Goal: Task Accomplishment & Management: Manage account settings

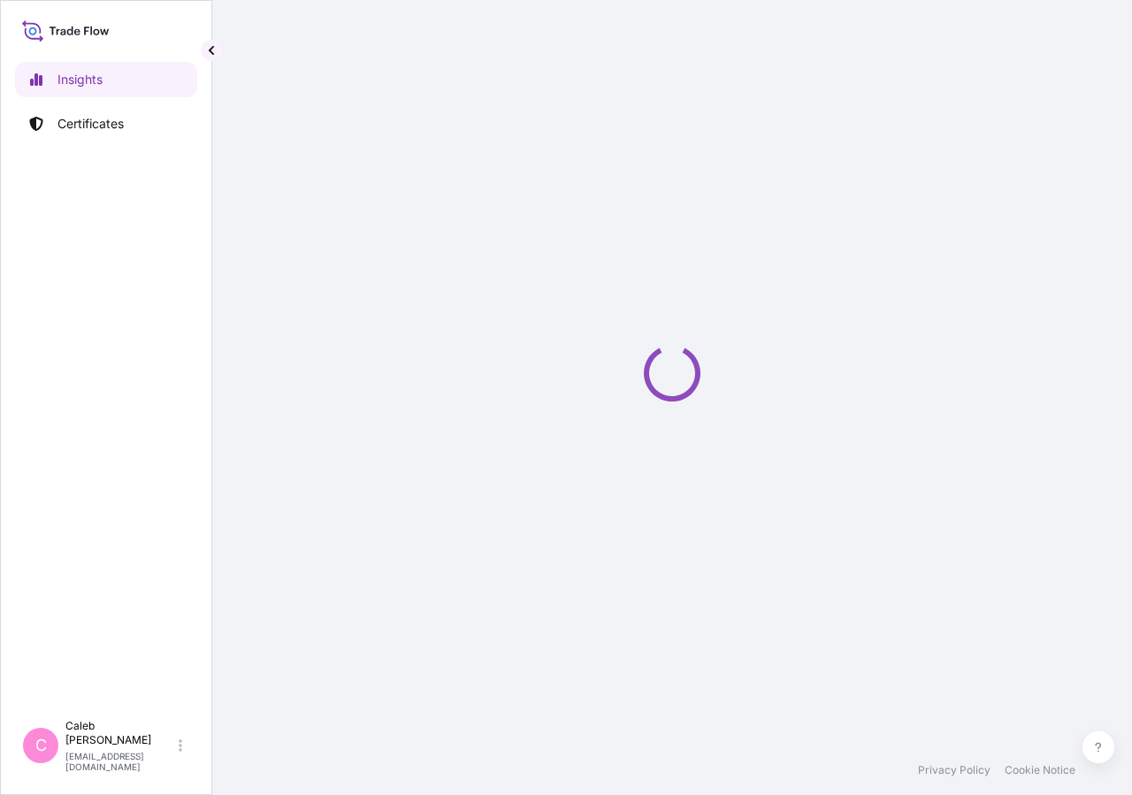
select select "2025"
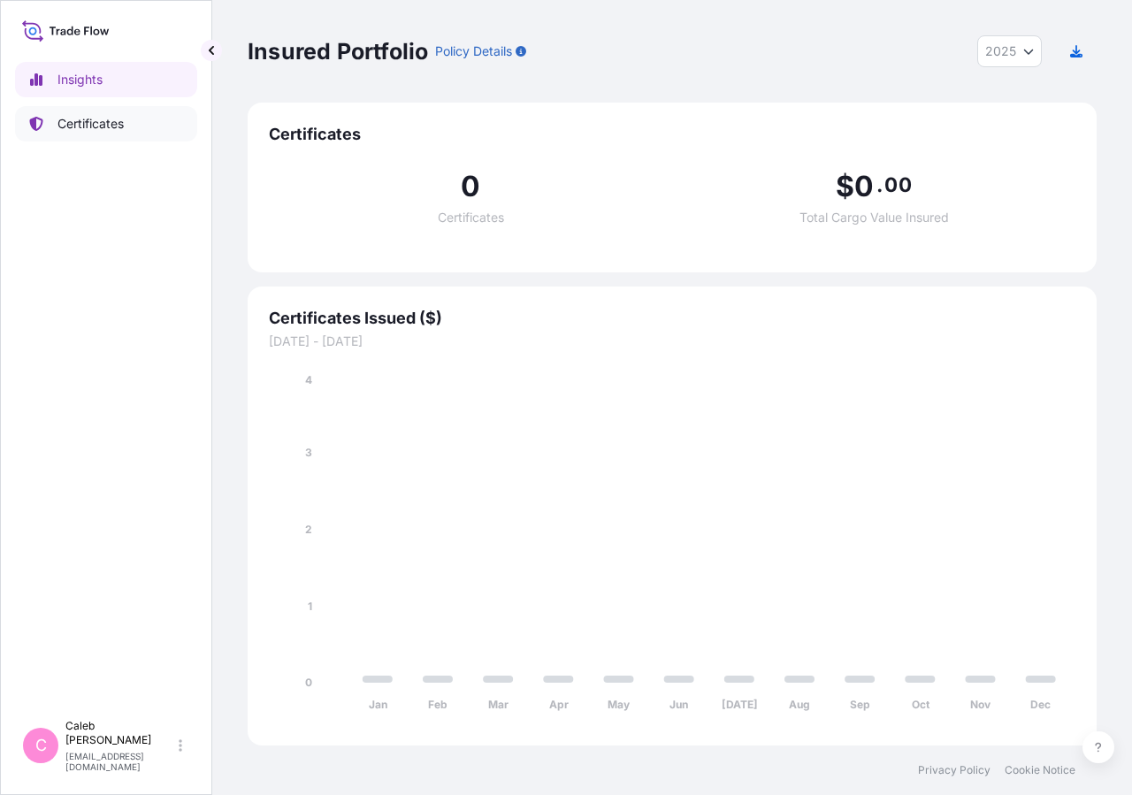
click at [99, 131] on p "Certificates" at bounding box center [91, 124] width 66 height 18
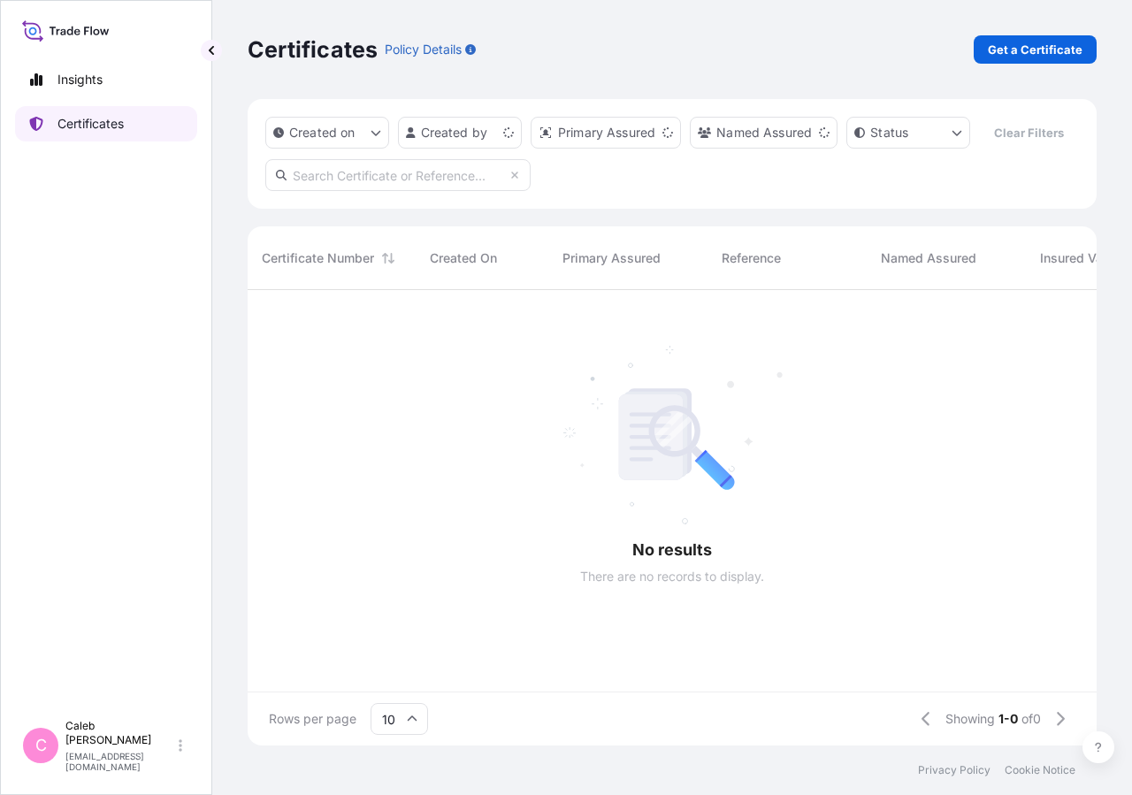
scroll to position [413, 834]
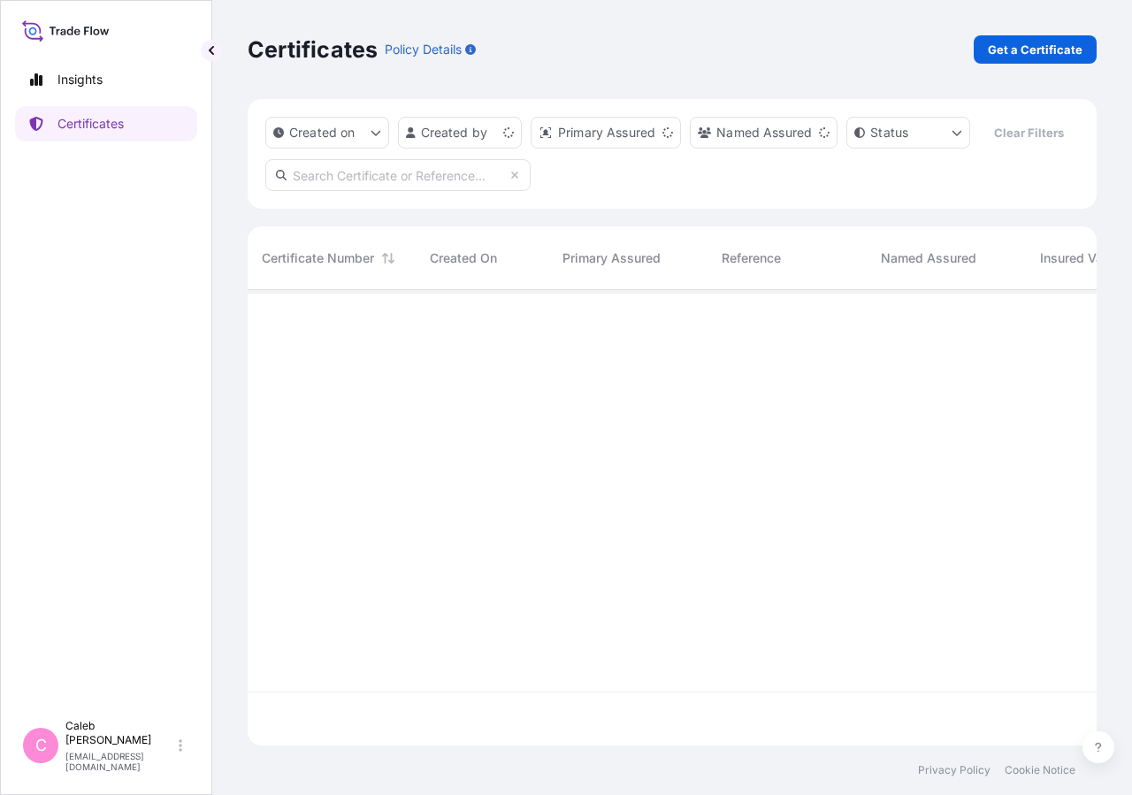
click at [326, 191] on input "text" at bounding box center [397, 175] width 265 height 32
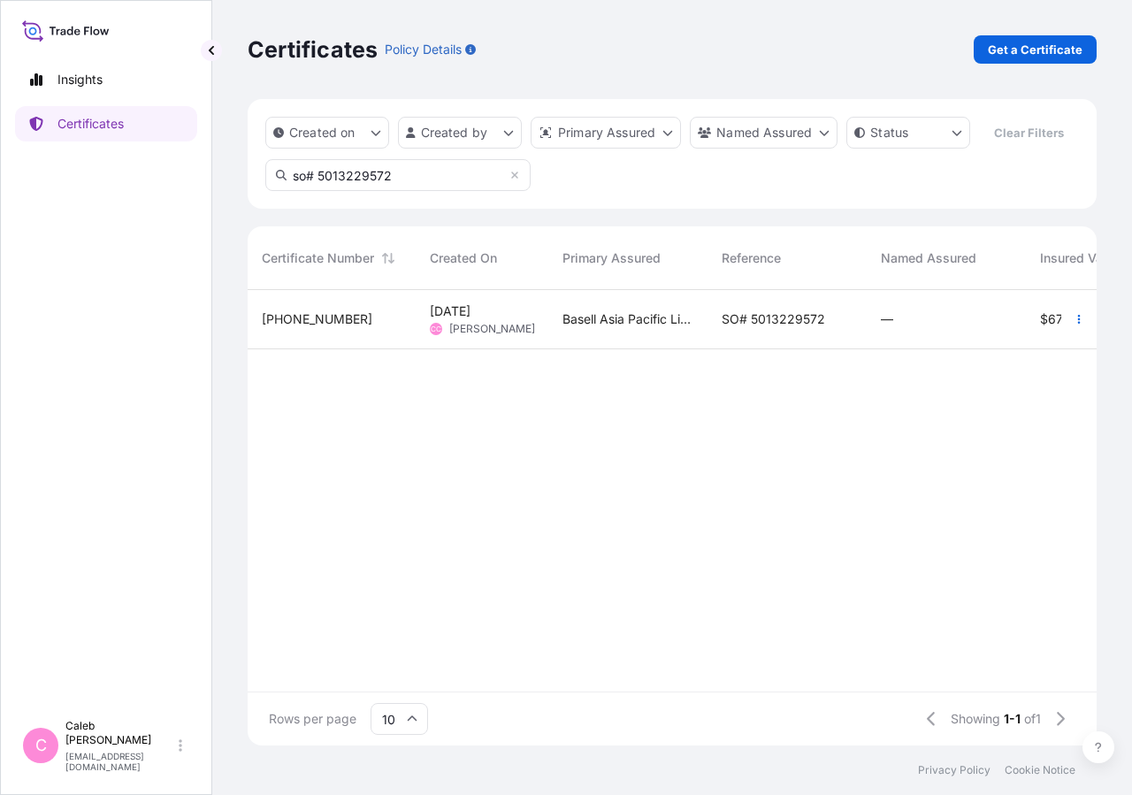
type input "so# 5013229572"
click at [752, 349] on div "SO# 5013229572" at bounding box center [787, 319] width 159 height 59
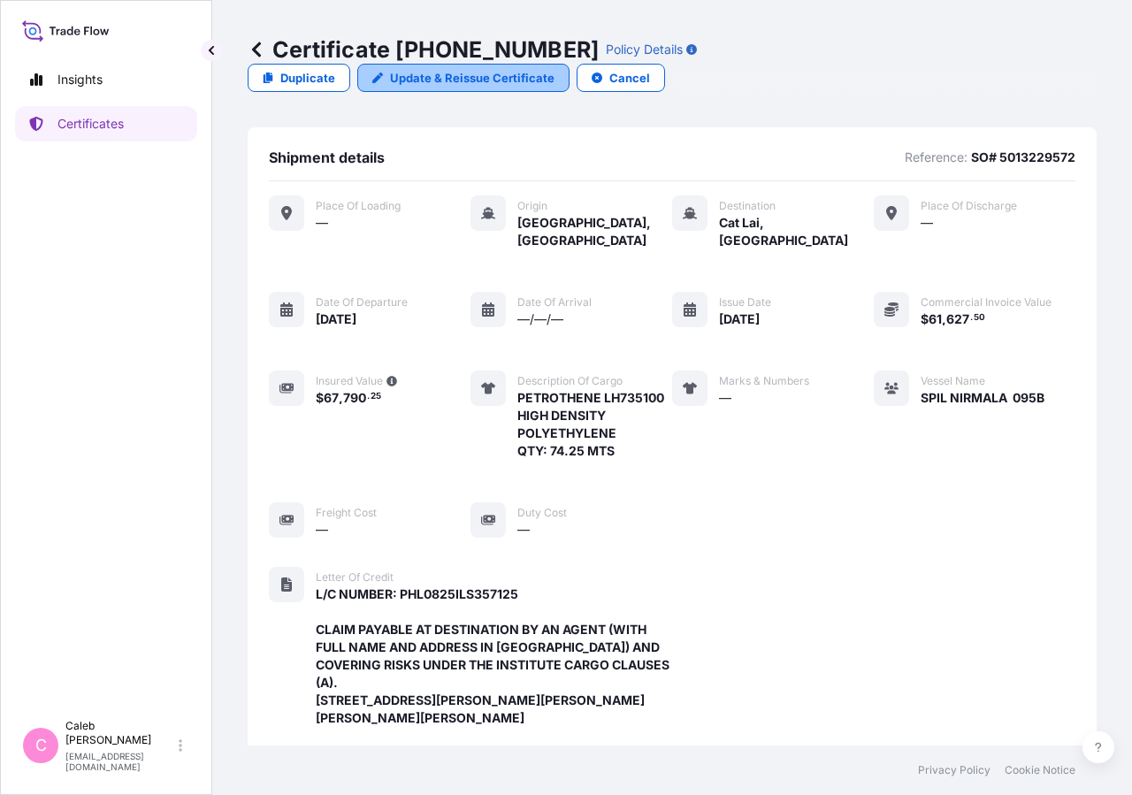
click at [570, 64] on link "Update & Reissue Certificate" at bounding box center [463, 78] width 212 height 28
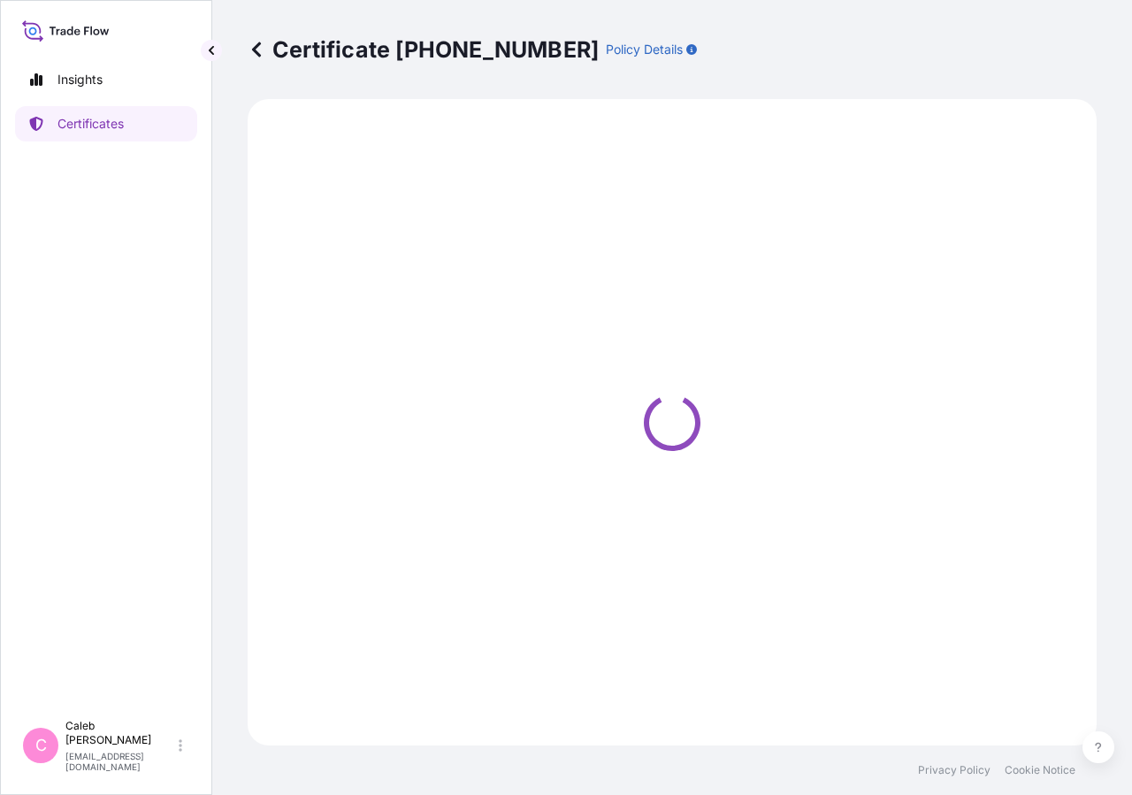
select select "Sea"
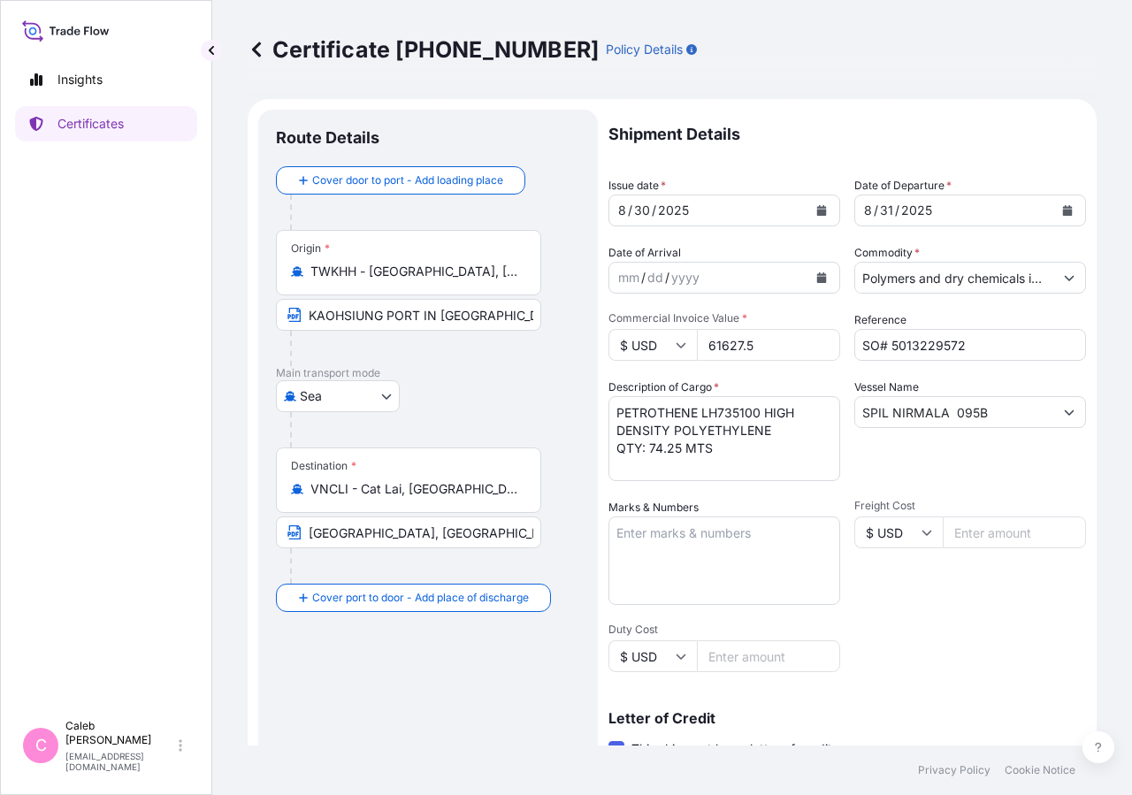
select select "32034"
click at [1056, 220] on button "Calendar" at bounding box center [1068, 210] width 28 height 28
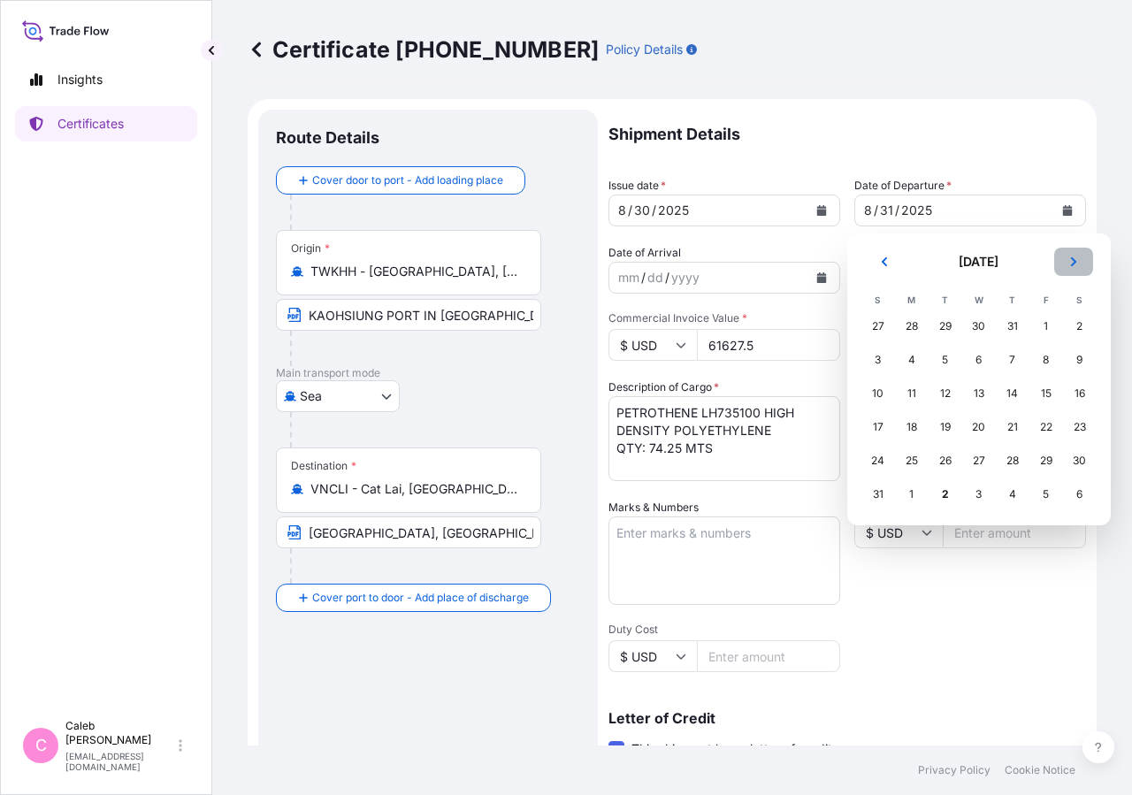
click at [1070, 257] on button "Next" at bounding box center [1074, 262] width 39 height 28
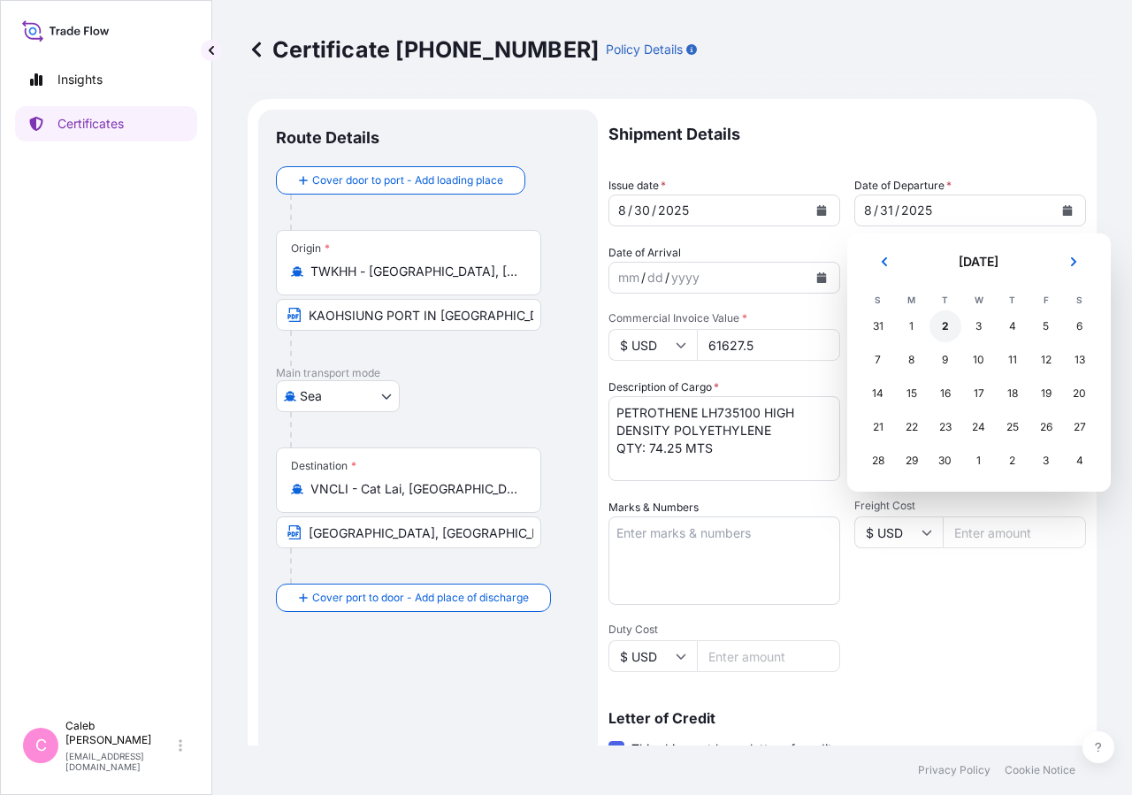
click at [940, 326] on div "2" at bounding box center [946, 327] width 32 height 32
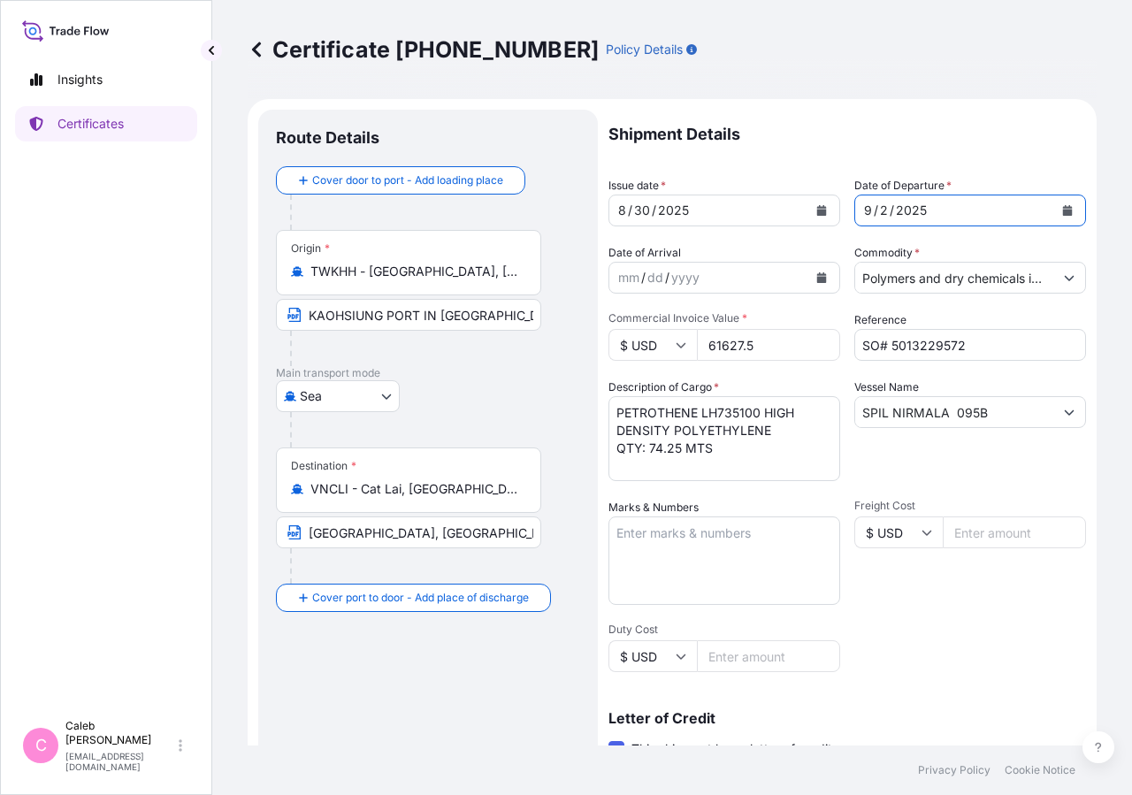
click at [817, 206] on icon "Calendar" at bounding box center [822, 210] width 10 height 11
click at [815, 200] on button "Calendar" at bounding box center [822, 210] width 28 height 28
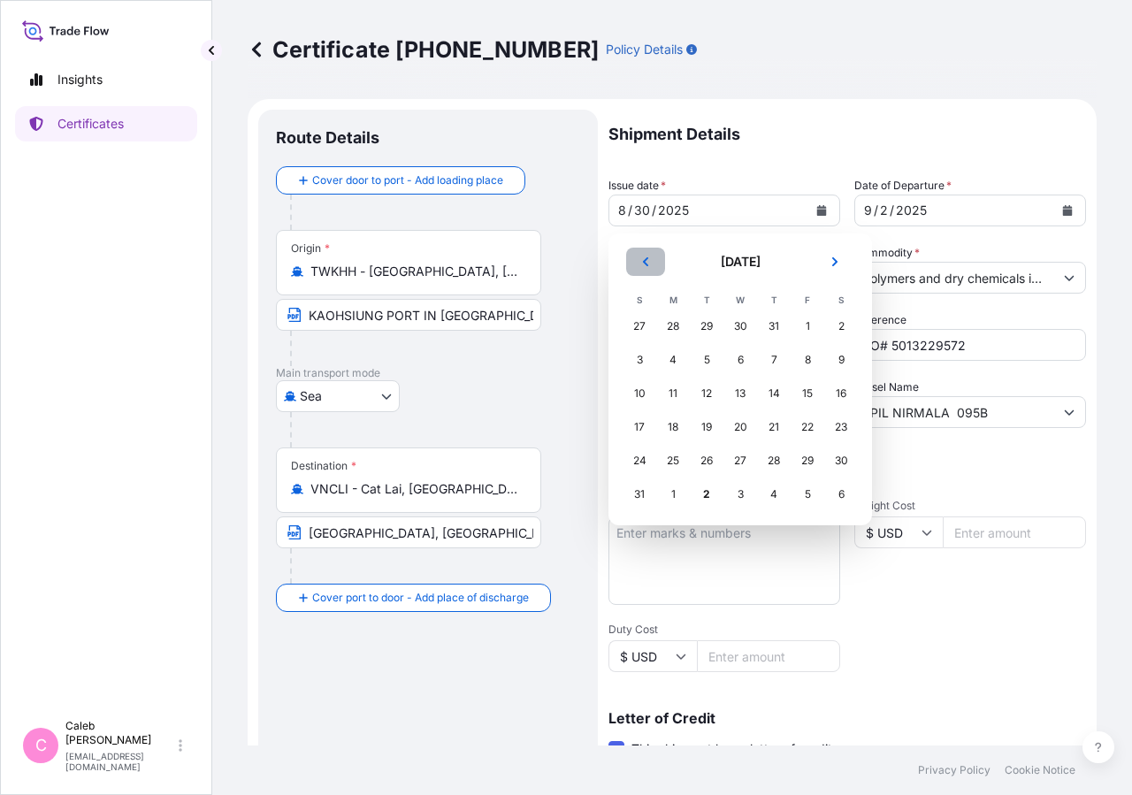
click at [641, 261] on icon "Previous" at bounding box center [646, 262] width 11 height 11
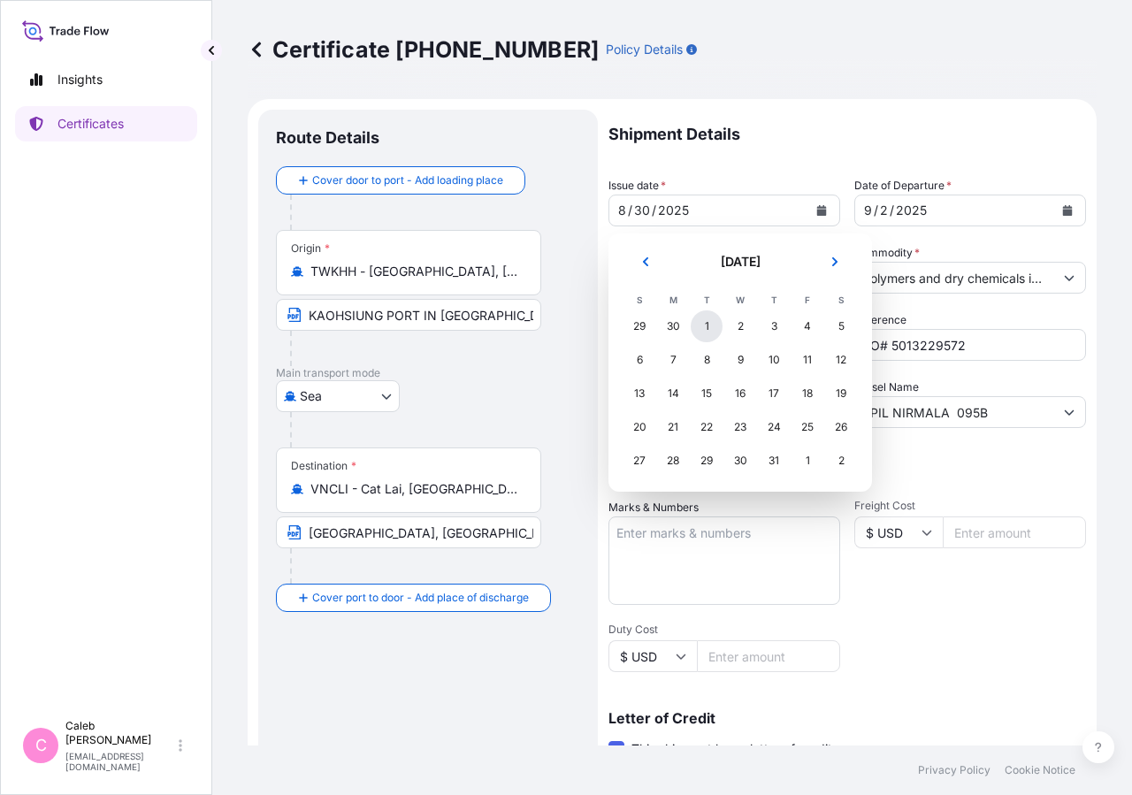
click at [709, 330] on div "1" at bounding box center [707, 327] width 32 height 32
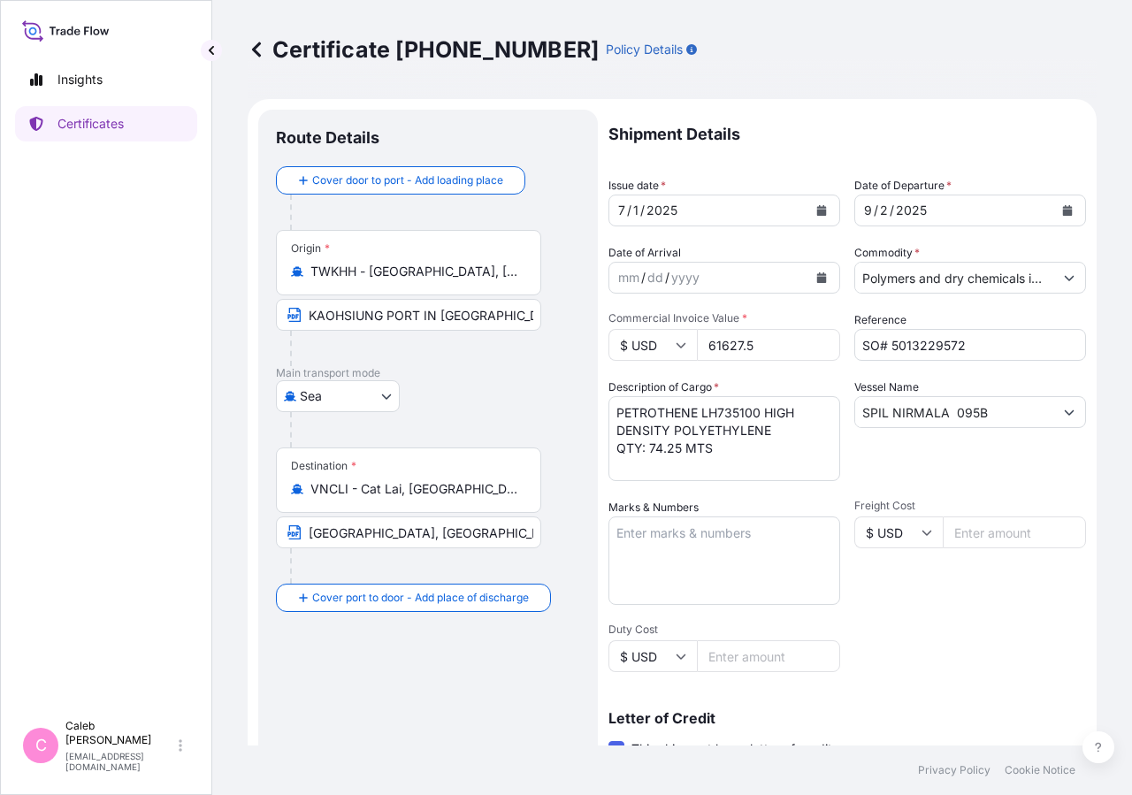
click at [848, 142] on p "Shipment Details" at bounding box center [848, 135] width 478 height 50
click at [825, 205] on button "Calendar" at bounding box center [822, 210] width 28 height 28
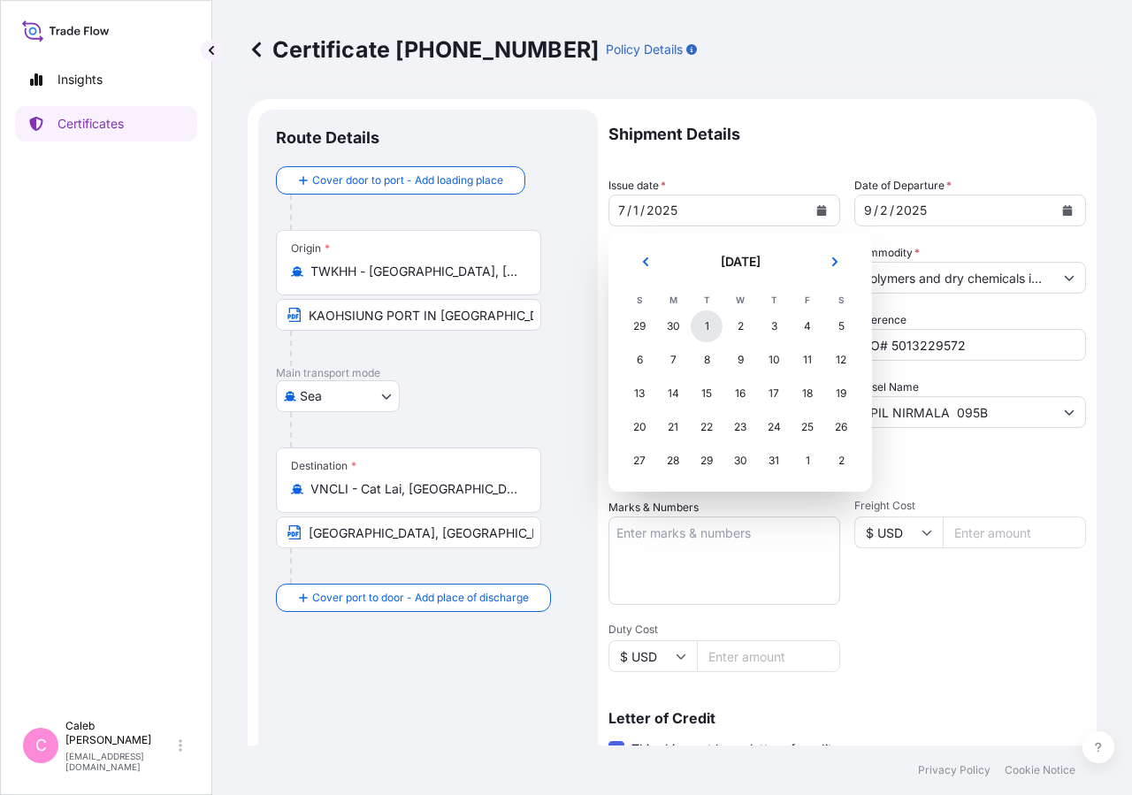
click at [706, 324] on div "1" at bounding box center [707, 327] width 32 height 32
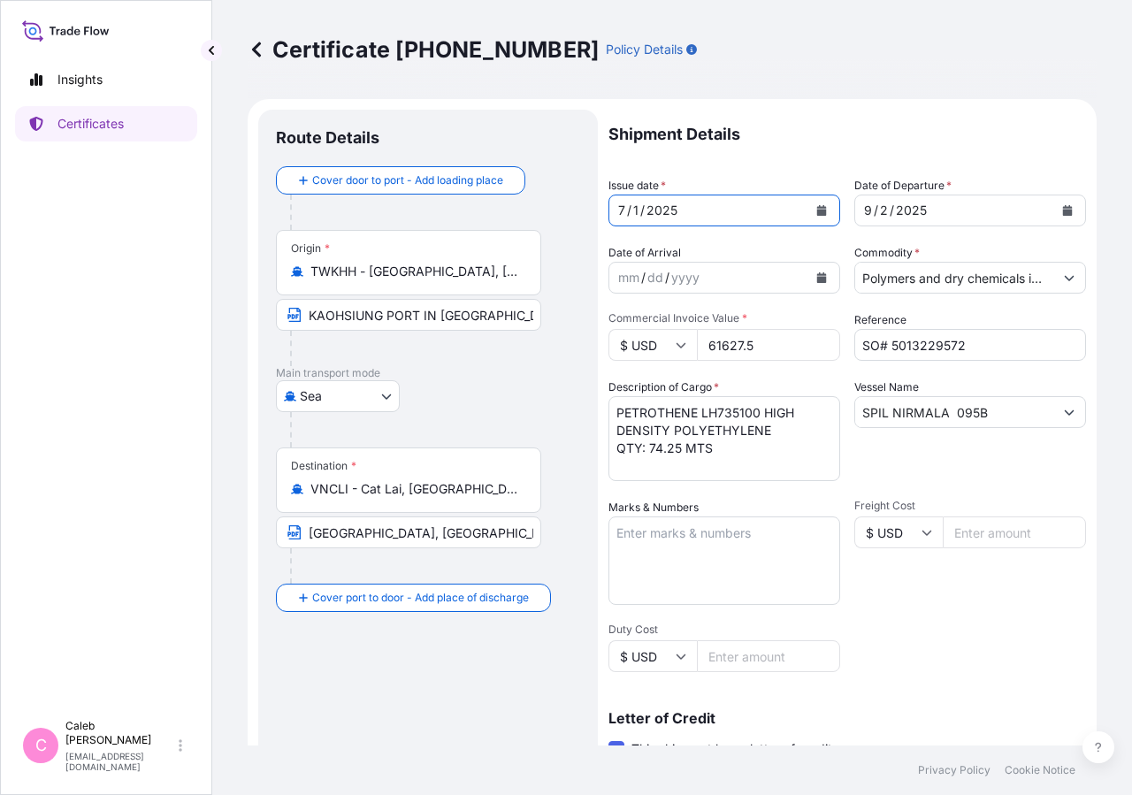
click at [779, 150] on p "Shipment Details" at bounding box center [848, 135] width 478 height 50
click at [817, 206] on icon "Calendar" at bounding box center [822, 210] width 11 height 11
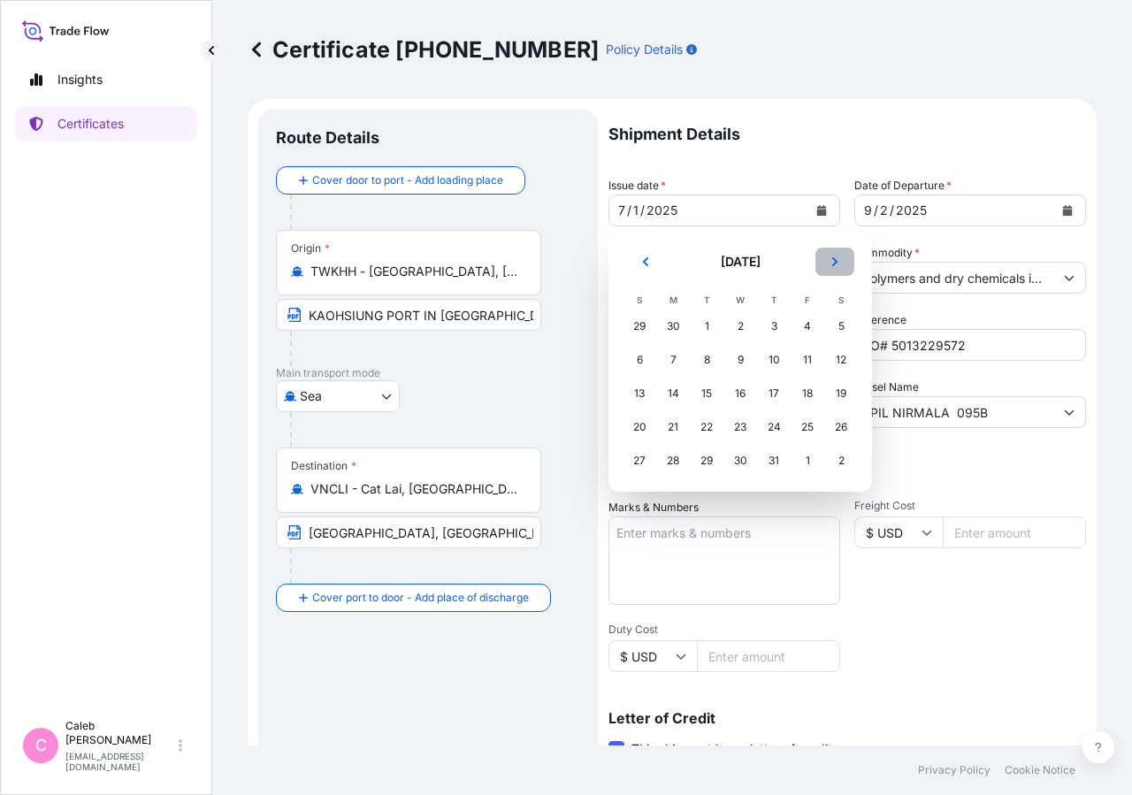
click at [838, 270] on button "Next" at bounding box center [835, 262] width 39 height 28
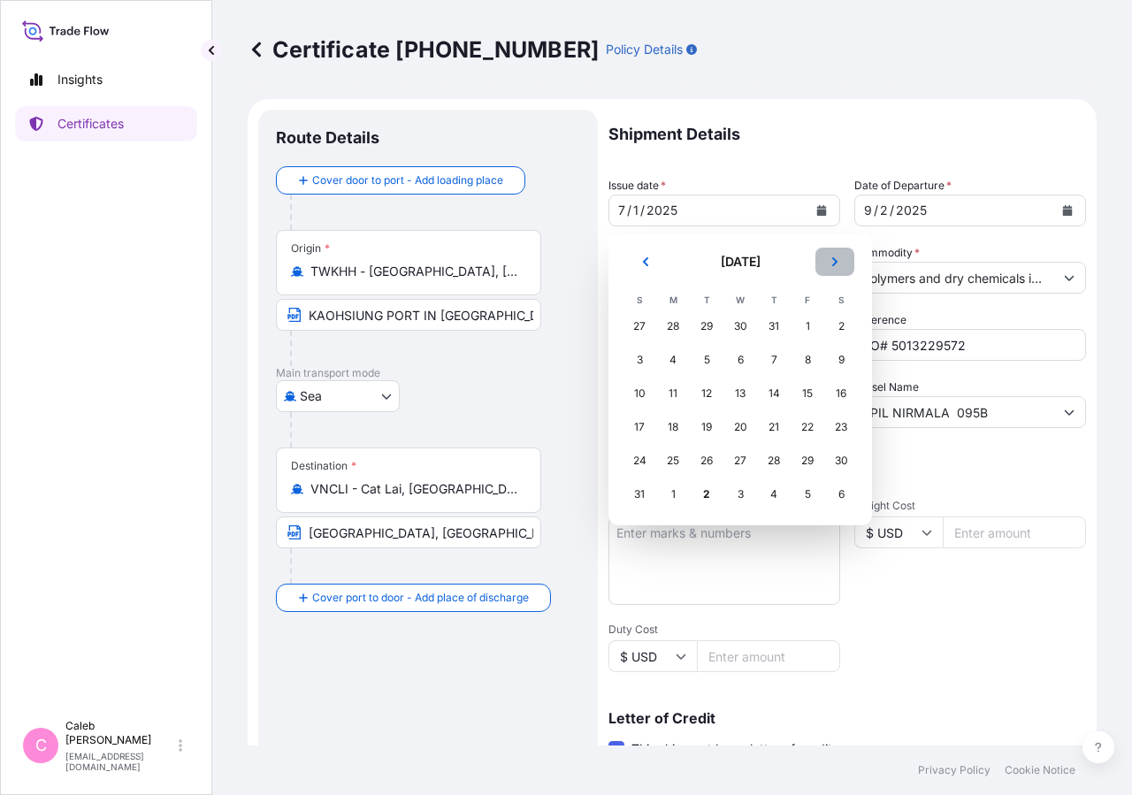
click at [838, 270] on button "Next" at bounding box center [835, 262] width 39 height 28
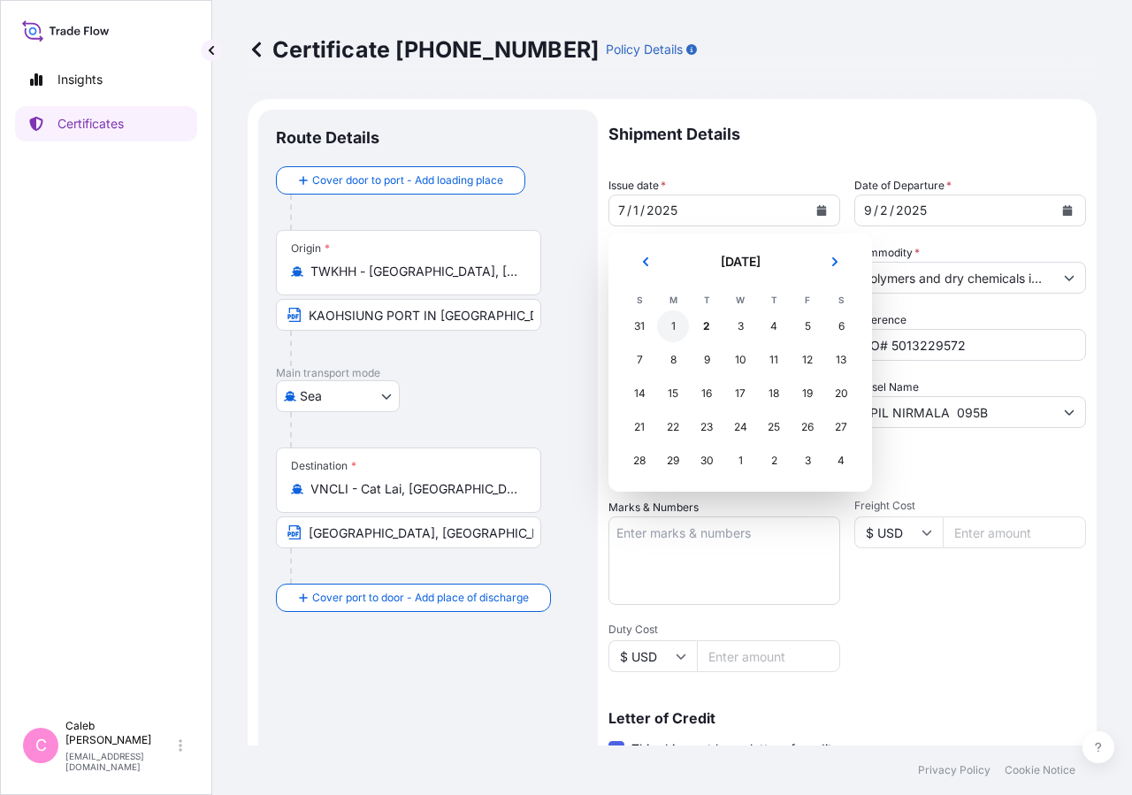
click at [673, 330] on div "1" at bounding box center [673, 327] width 32 height 32
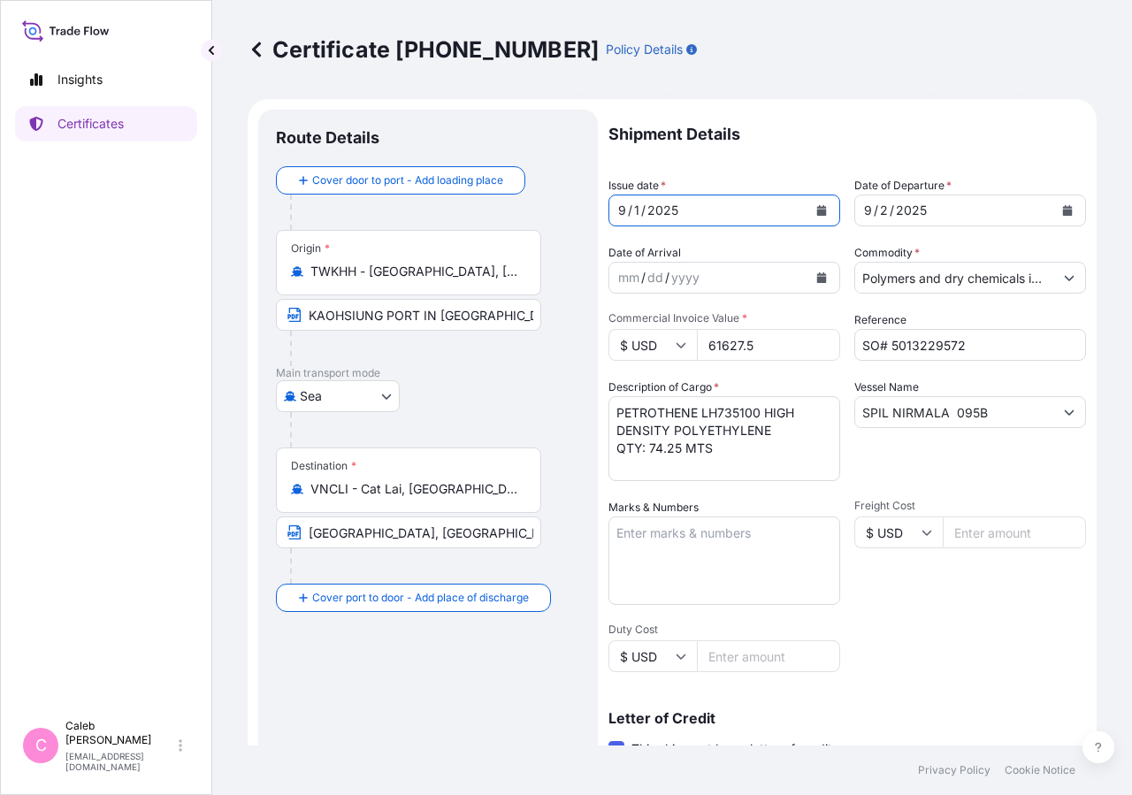
click at [764, 144] on p "Shipment Details" at bounding box center [848, 135] width 478 height 50
click at [738, 434] on textarea "PETROTHENE LH735100 HIGH DENSITY POLYETHYLENE QTY: 74.25 MTS" at bounding box center [725, 438] width 232 height 85
click at [618, 428] on textarea "PETROTHENE LH735100 HIGH DENSITY POLYETHYLENE QTY: 74.25 MTS" at bounding box center [725, 438] width 232 height 85
click at [617, 438] on textarea "PETROTHENE LH735100 HIGH DENSITY POLYETHYLENE QTY: 74.25 MTS" at bounding box center [725, 438] width 232 height 85
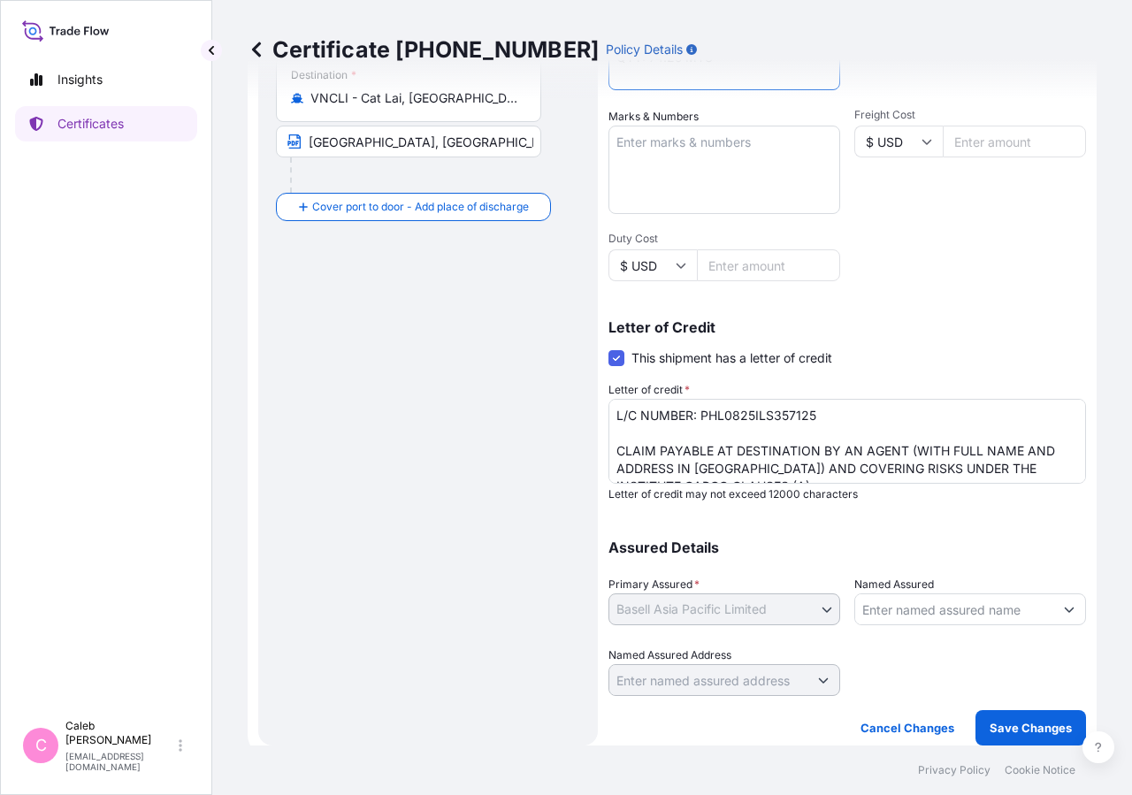
type textarea "PETROTHENE LH735100 HIGH DENSITY POLYETHYLENE QTY: 74.25 MTS"
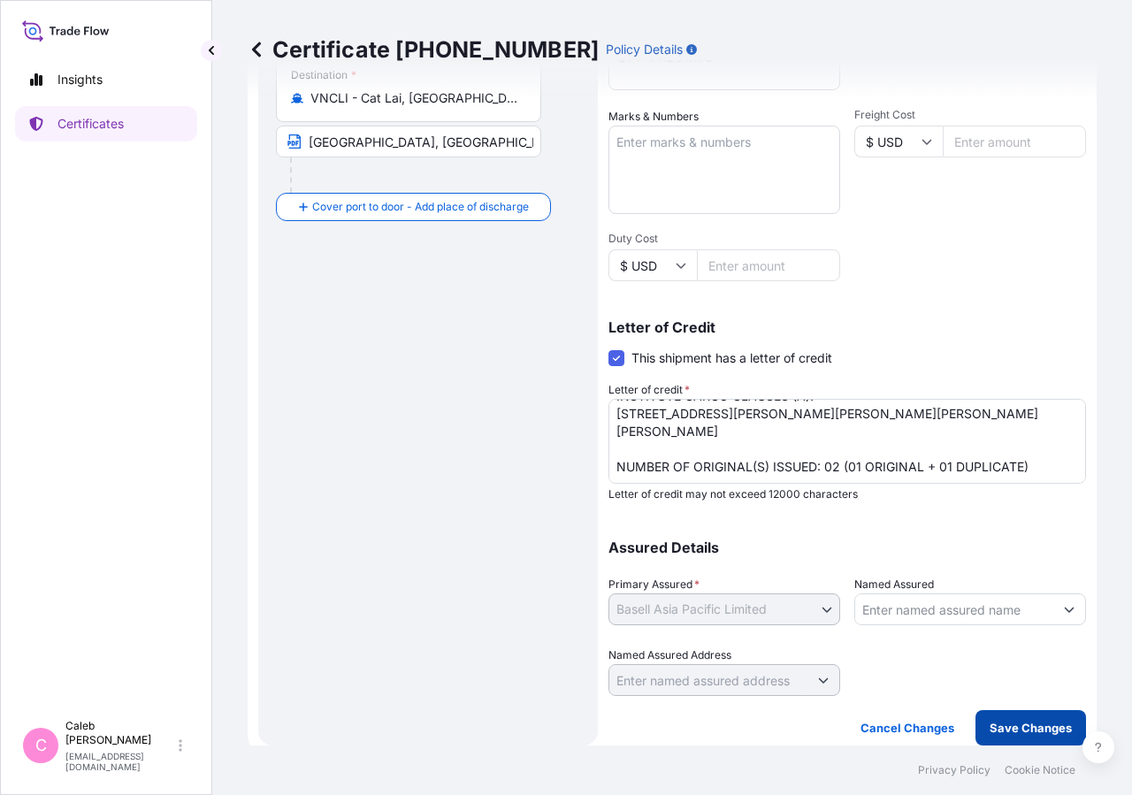
click at [1018, 725] on p "Save Changes" at bounding box center [1031, 728] width 82 height 18
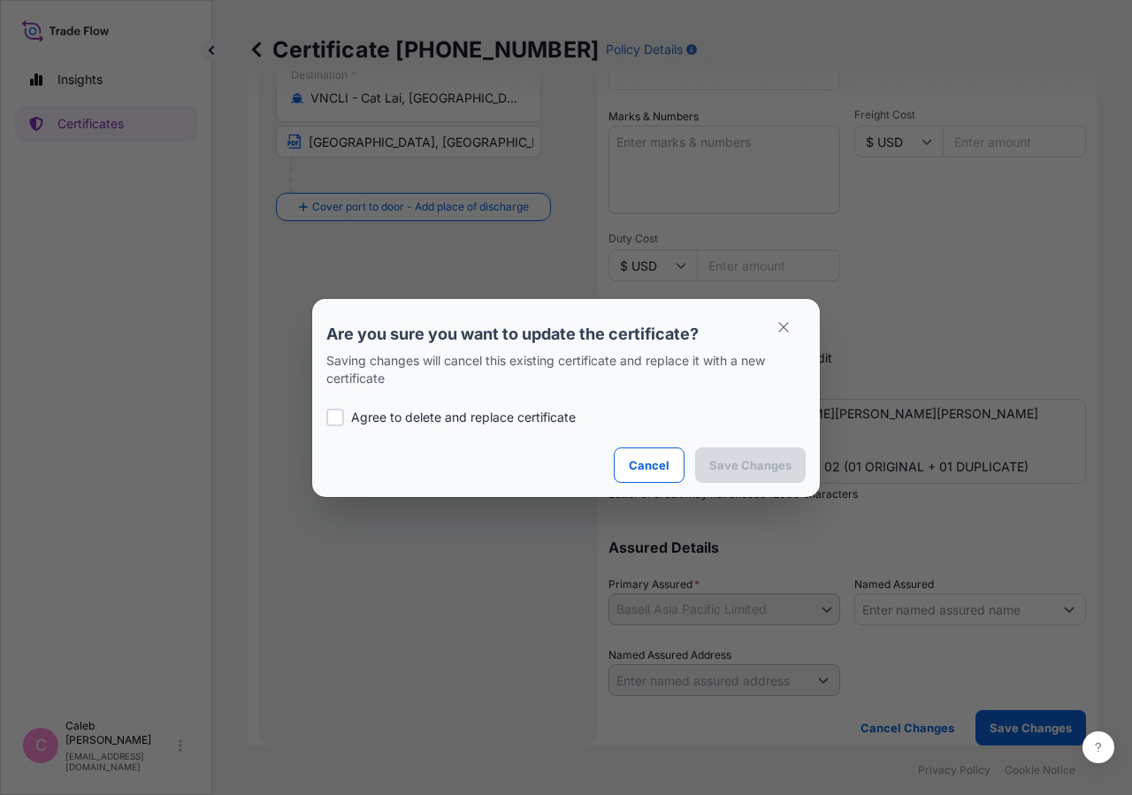
click at [360, 427] on div "Agree to delete and replace certificate" at bounding box center [566, 418] width 480 height 60
click at [334, 417] on div at bounding box center [335, 418] width 18 height 18
checkbox input "true"
click at [730, 464] on p "Save Changes" at bounding box center [751, 466] width 82 height 18
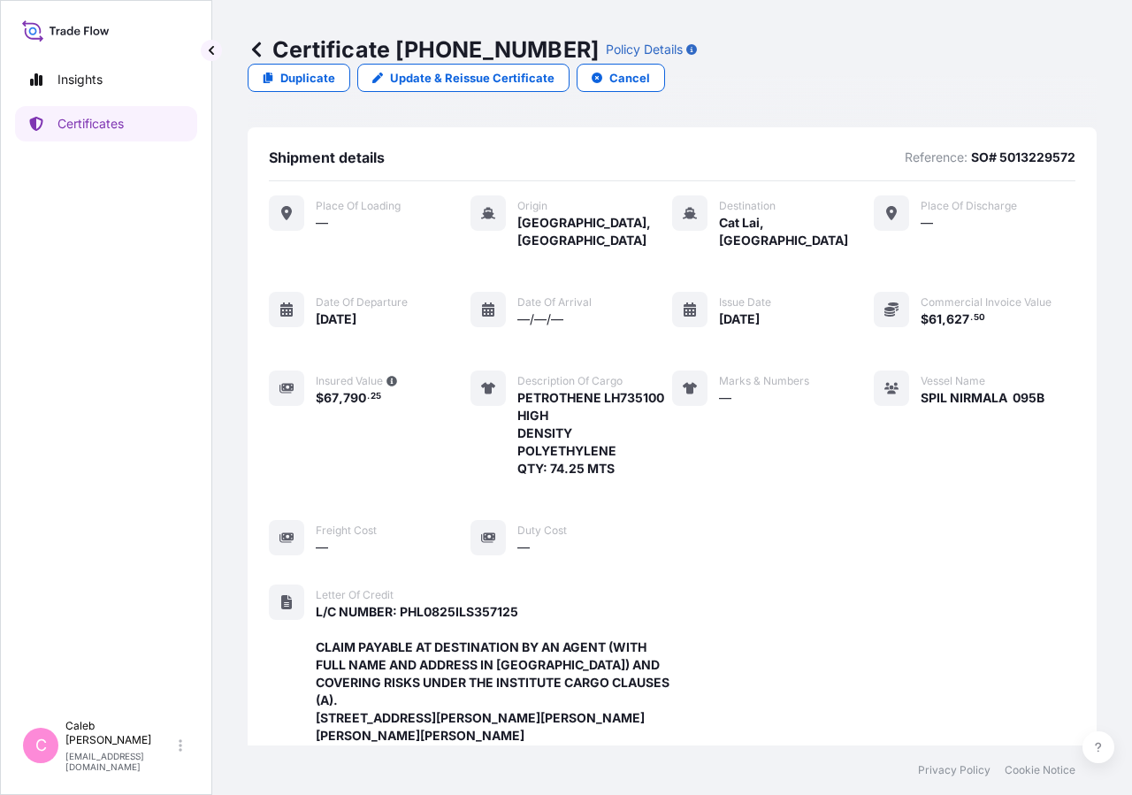
scroll to position [582, 0]
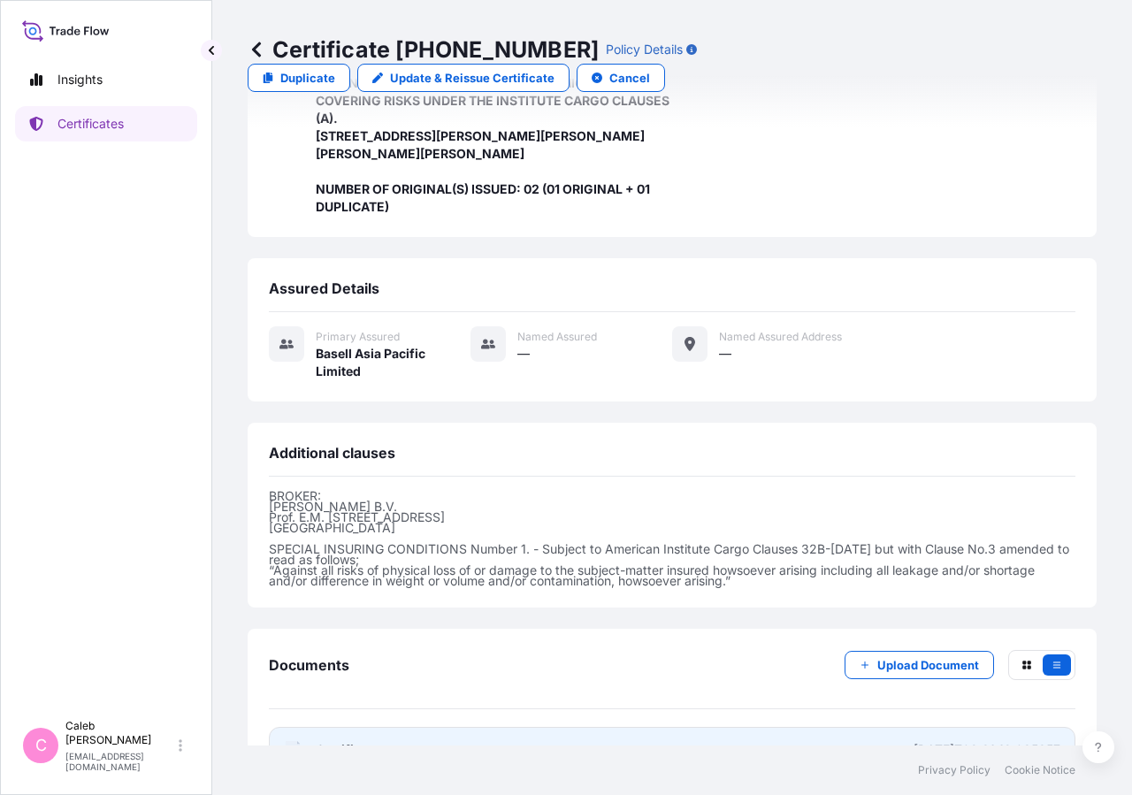
click at [339, 741] on span "Certificate" at bounding box center [348, 750] width 64 height 18
